Goal: Find specific page/section: Find specific page/section

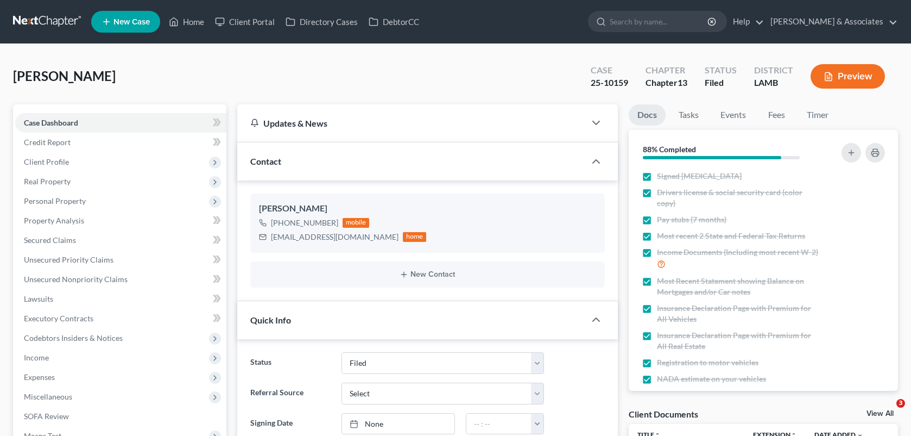
select select "8"
click at [193, 19] on link "Home" at bounding box center [186, 22] width 46 height 20
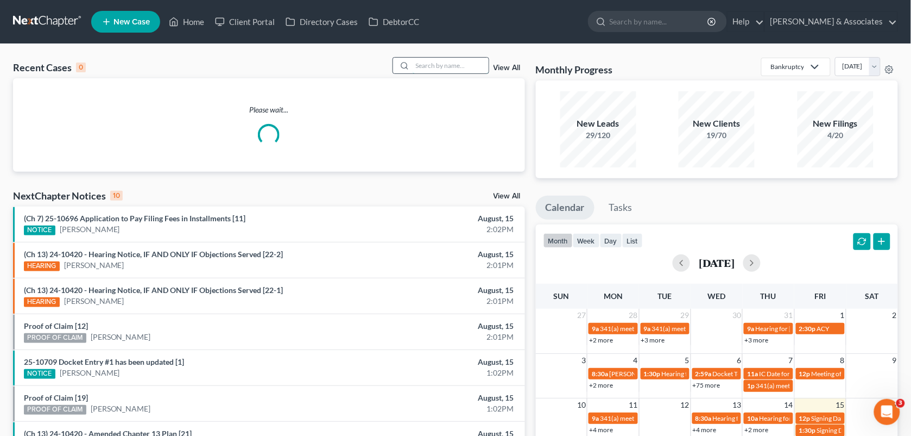
click at [442, 58] on input "search" at bounding box center [451, 66] width 76 height 16
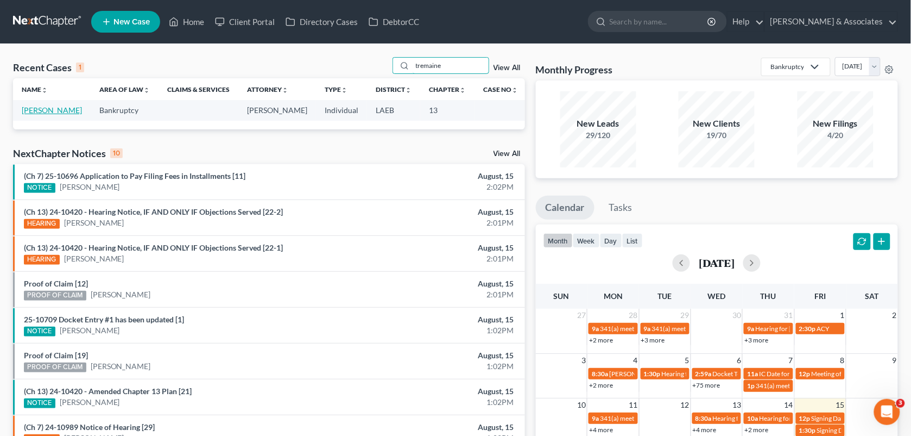
type input "tremaine"
click at [58, 110] on link "[PERSON_NAME]" at bounding box center [52, 109] width 60 height 9
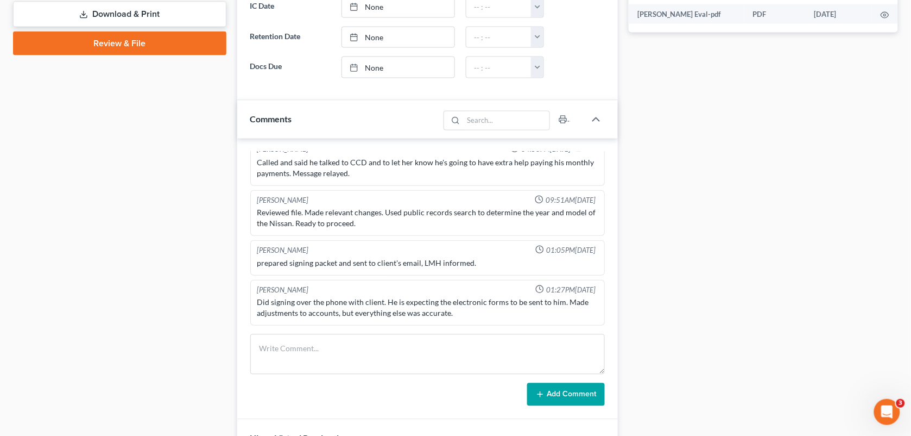
scroll to position [502, 0]
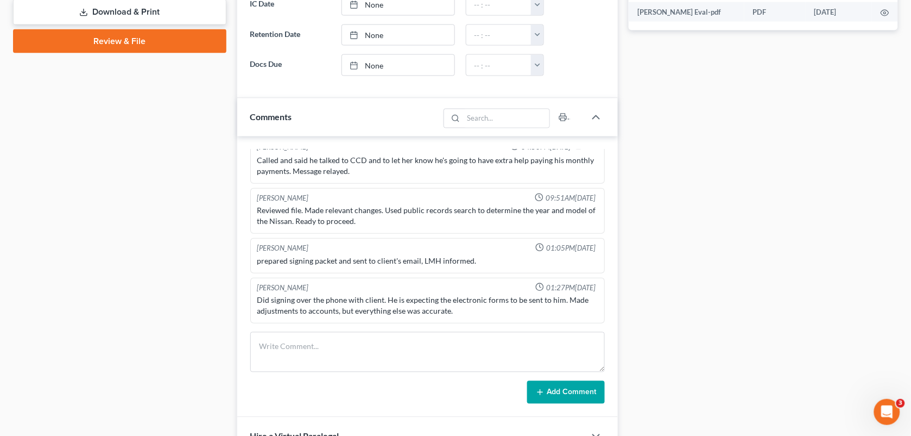
click at [645, 284] on div "Docs Tasks Events Fees Timer 92% Completed Nothing here yet! Signed [MEDICAL_DA…" at bounding box center [764, 86] width 280 height 968
click at [664, 288] on div "Docs Tasks Events Fees Timer 92% Completed Nothing here yet! Signed [MEDICAL_DA…" at bounding box center [764, 86] width 280 height 968
click at [751, 216] on div "Docs Tasks Events Fees Timer 92% Completed Nothing here yet! Signed [MEDICAL_DA…" at bounding box center [764, 86] width 280 height 968
click at [681, 215] on div "Docs Tasks Events Fees Timer 92% Completed Nothing here yet! Signed [MEDICAL_DA…" at bounding box center [764, 86] width 280 height 968
click at [192, 373] on div "Case Dashboard Payments Invoices Payments Payments Credit Report Client Profile" at bounding box center [120, 86] width 224 height 968
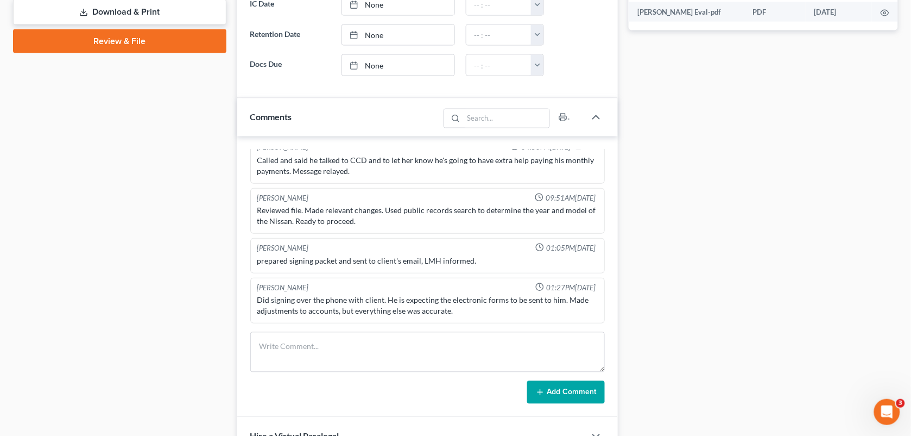
drag, startPoint x: 691, startPoint y: 149, endPoint x: 270, endPoint y: 53, distance: 432.4
click at [691, 149] on div "Docs Tasks Events Fees Timer 92% Completed Nothing here yet! Signed [MEDICAL_DA…" at bounding box center [764, 86] width 280 height 968
